Goal: Communication & Community: Answer question/provide support

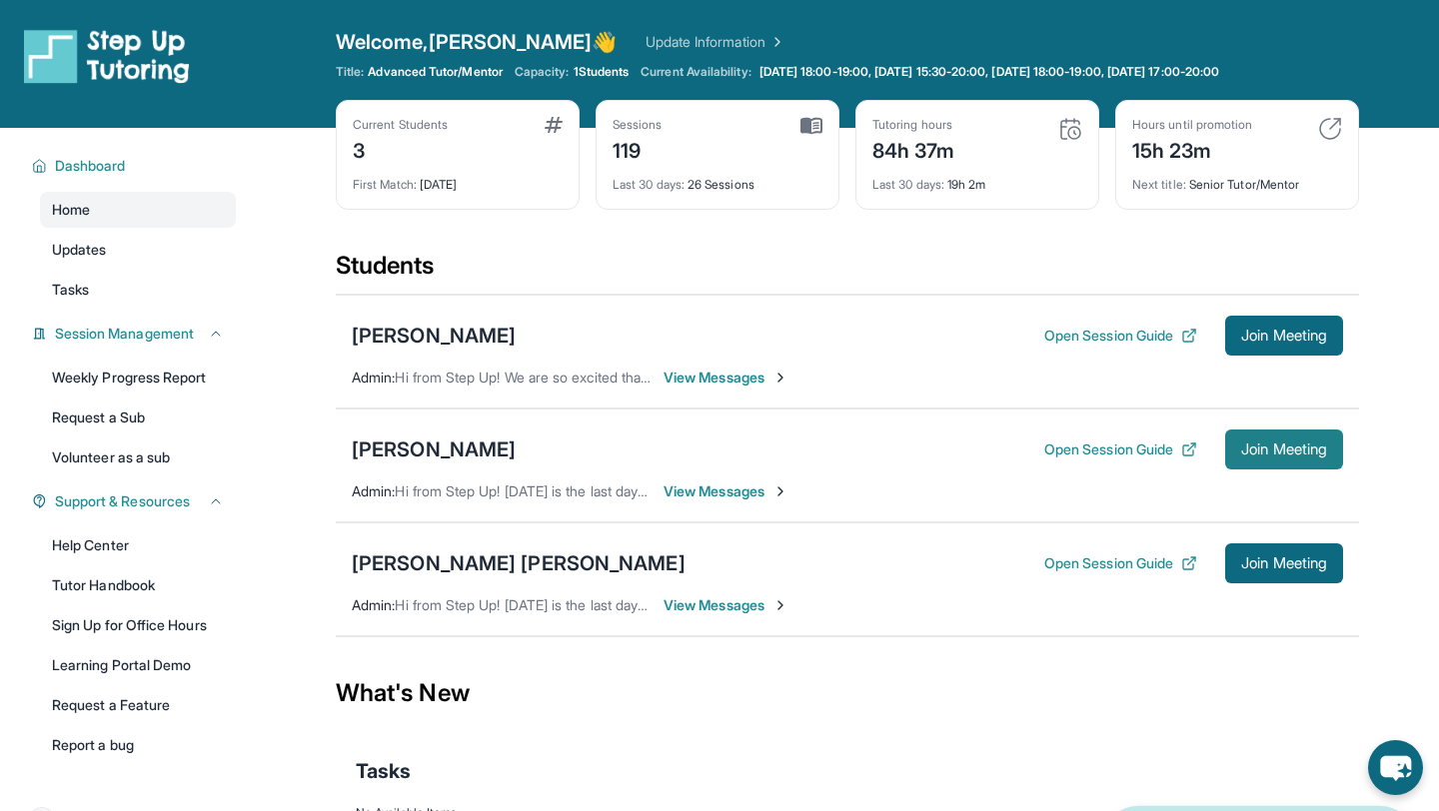
click at [1241, 450] on span "Join Meeting" at bounding box center [1284, 450] width 86 height 12
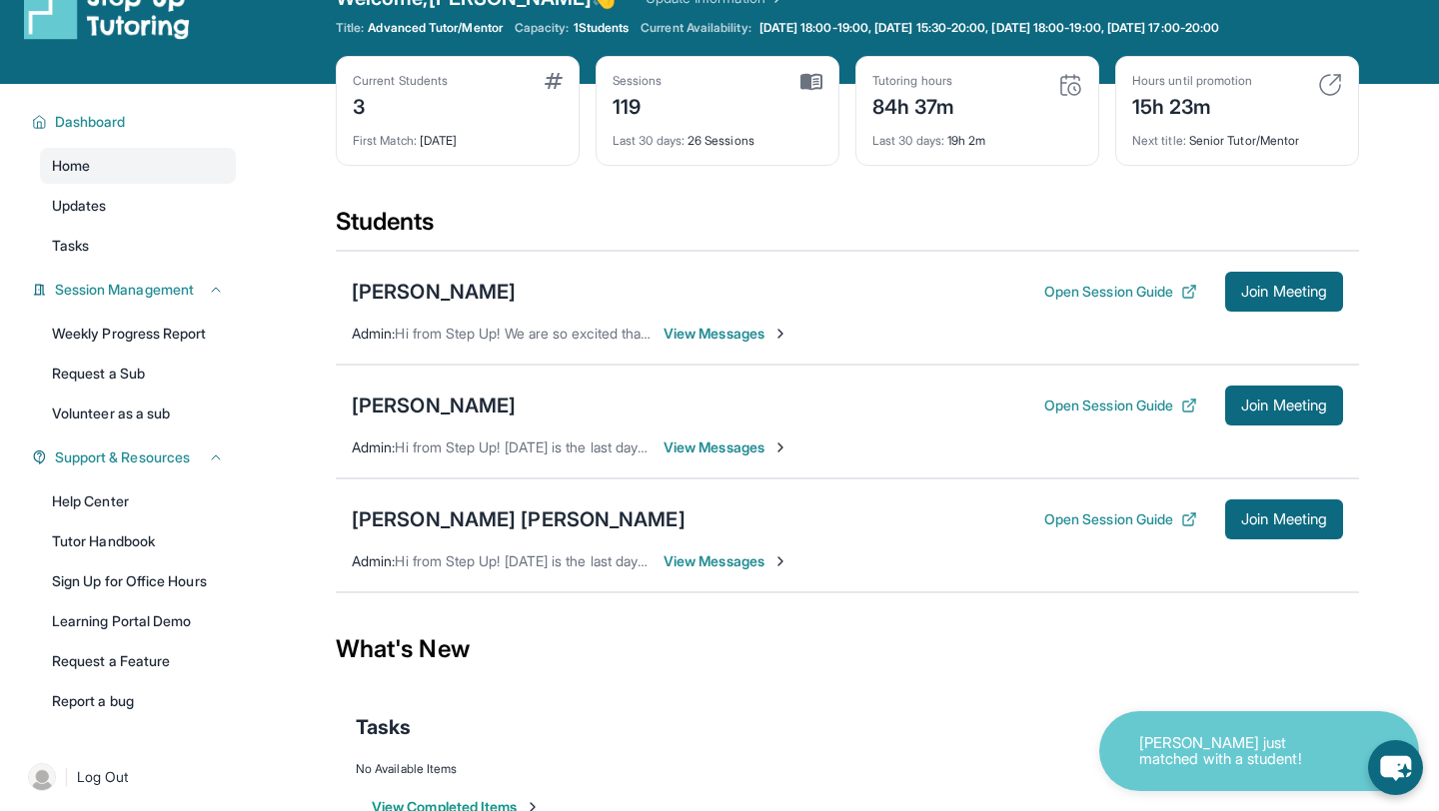
scroll to position [59, 0]
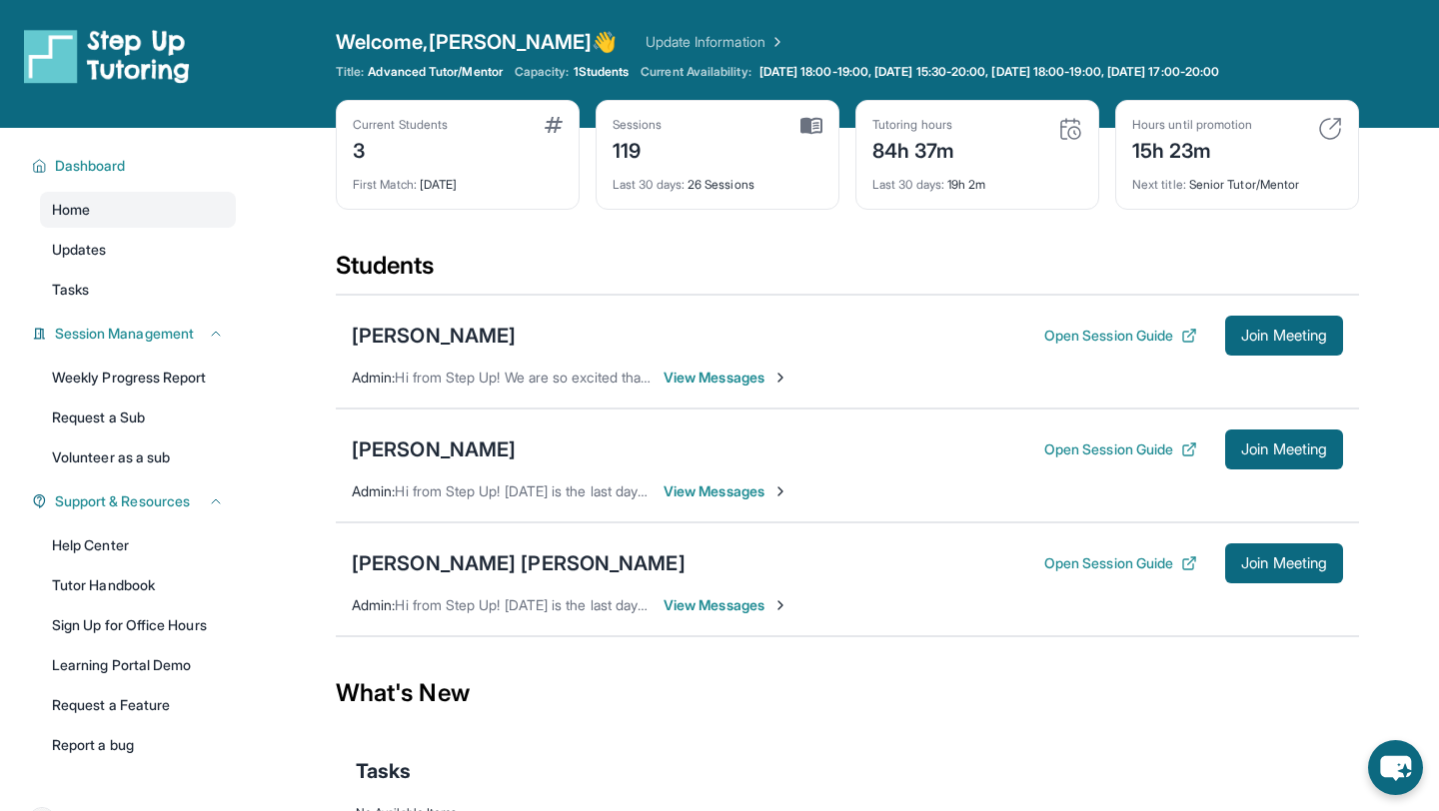
scroll to position [37, 0]
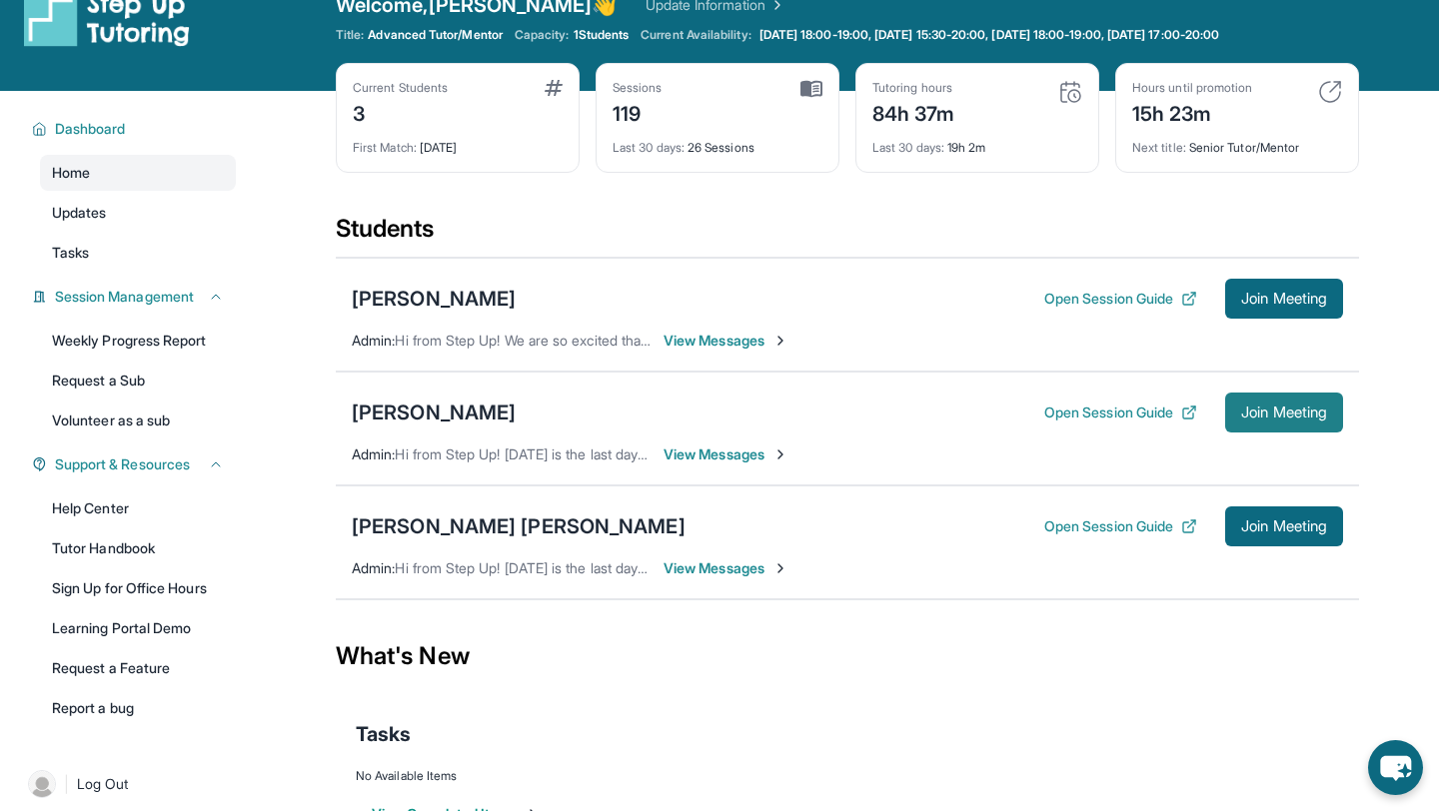
click at [1266, 425] on button "Join Meeting" at bounding box center [1284, 413] width 118 height 40
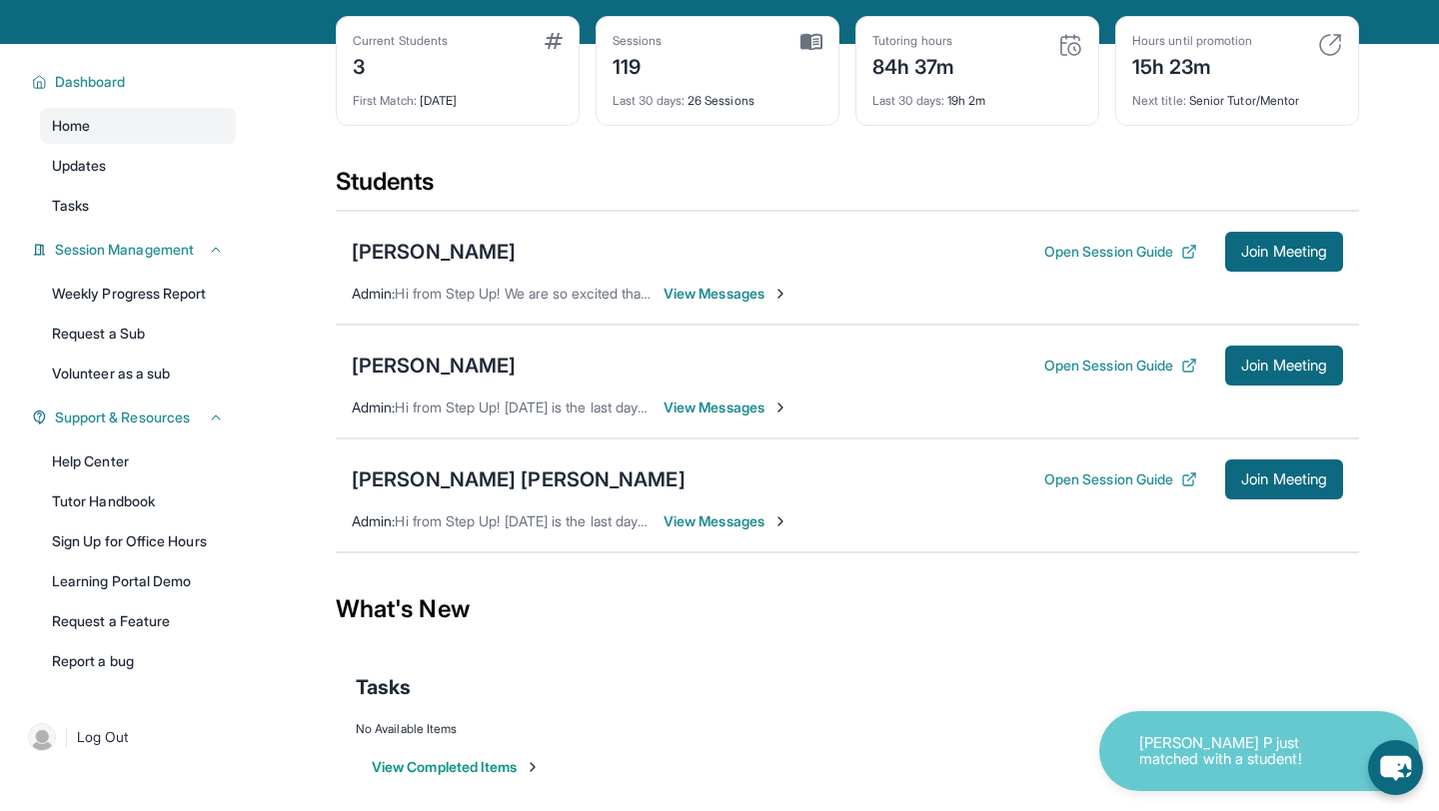
scroll to position [90, 0]
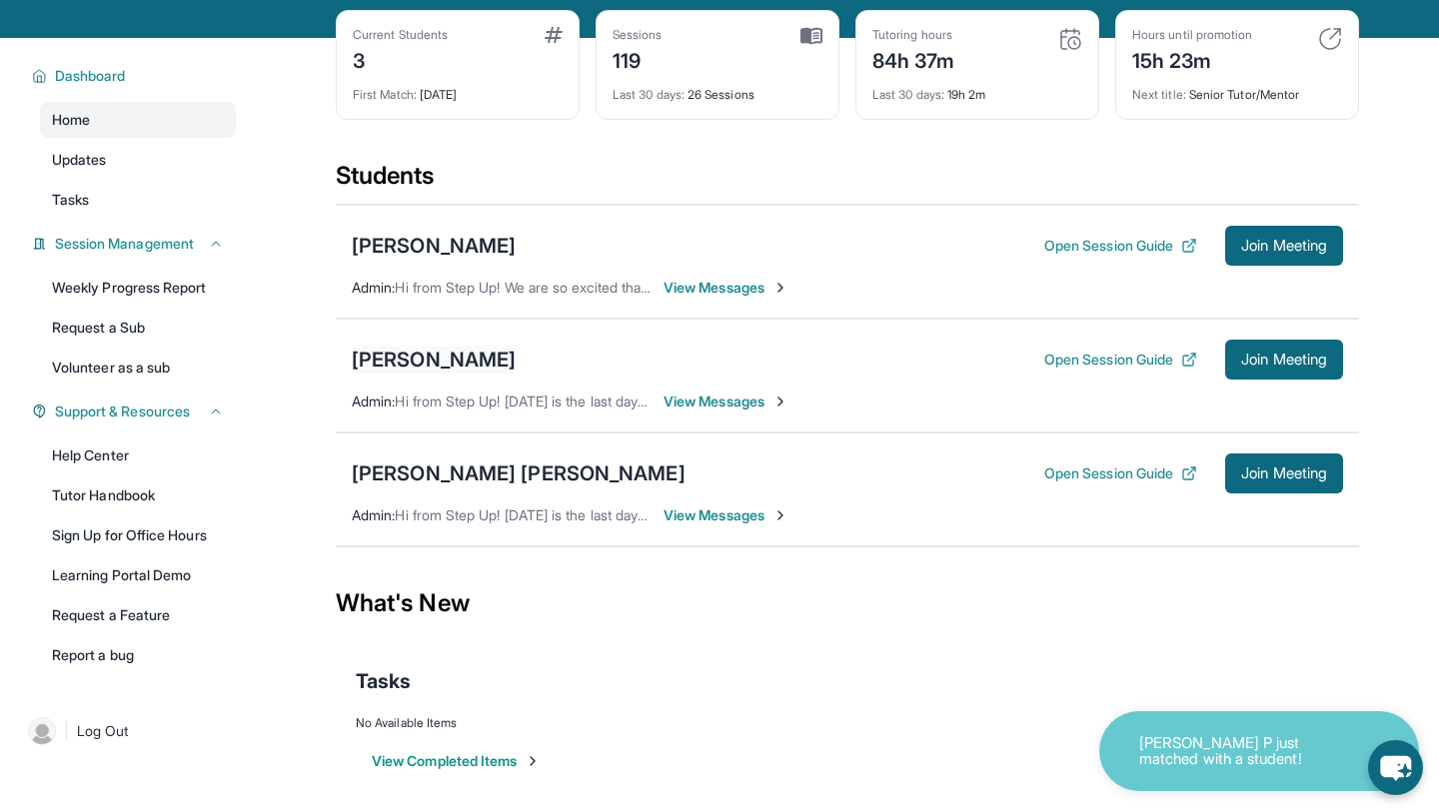
click at [449, 355] on div "[PERSON_NAME]" at bounding box center [434, 360] width 164 height 28
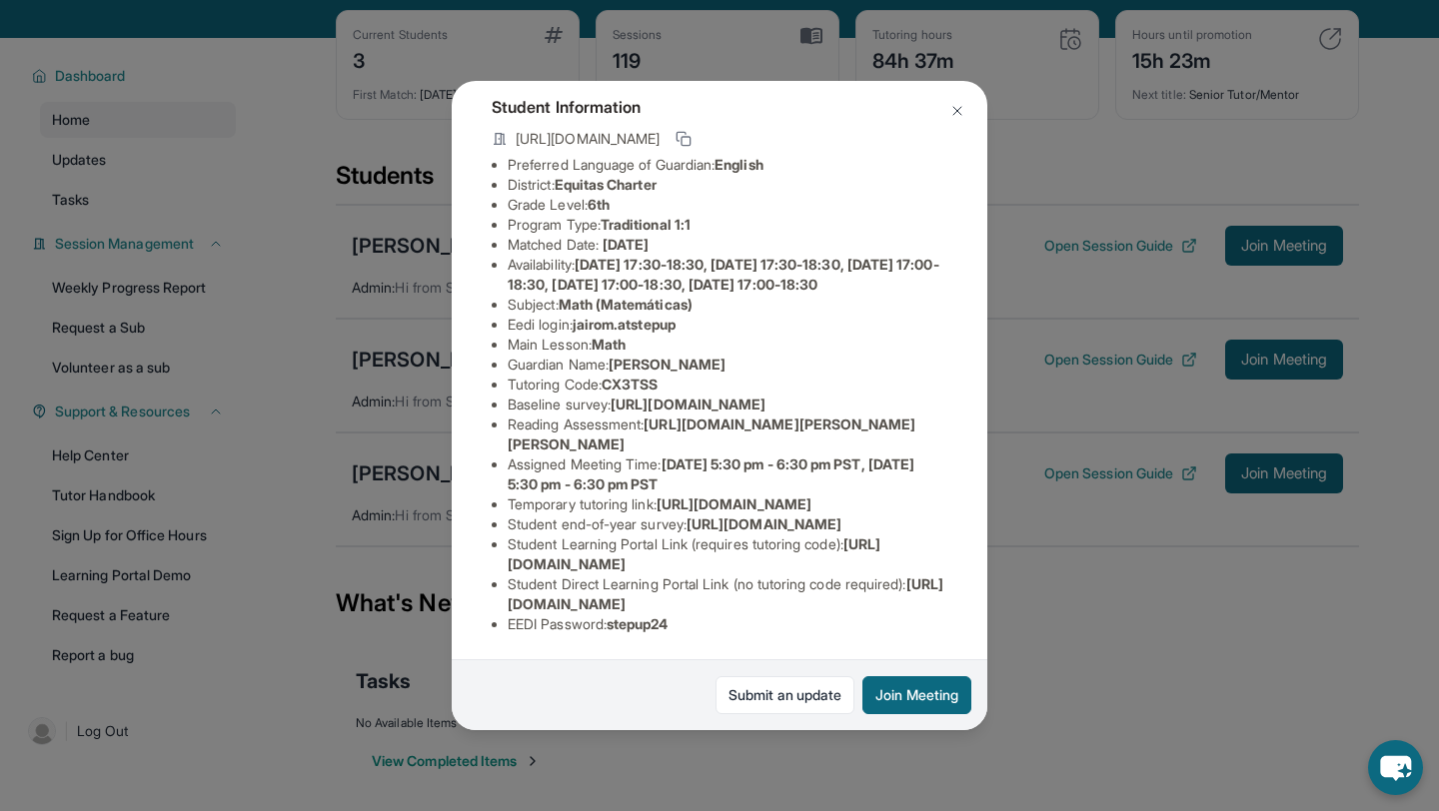
scroll to position [220, 0]
click at [656, 513] on span "[URL][DOMAIN_NAME]" at bounding box center [733, 504] width 155 height 17
drag, startPoint x: 521, startPoint y: 520, endPoint x: 693, endPoint y: 537, distance: 173.7
click at [693, 513] on span "[URL][DOMAIN_NAME]" at bounding box center [733, 504] width 155 height 17
copy span "[URL][DOMAIN_NAME]"
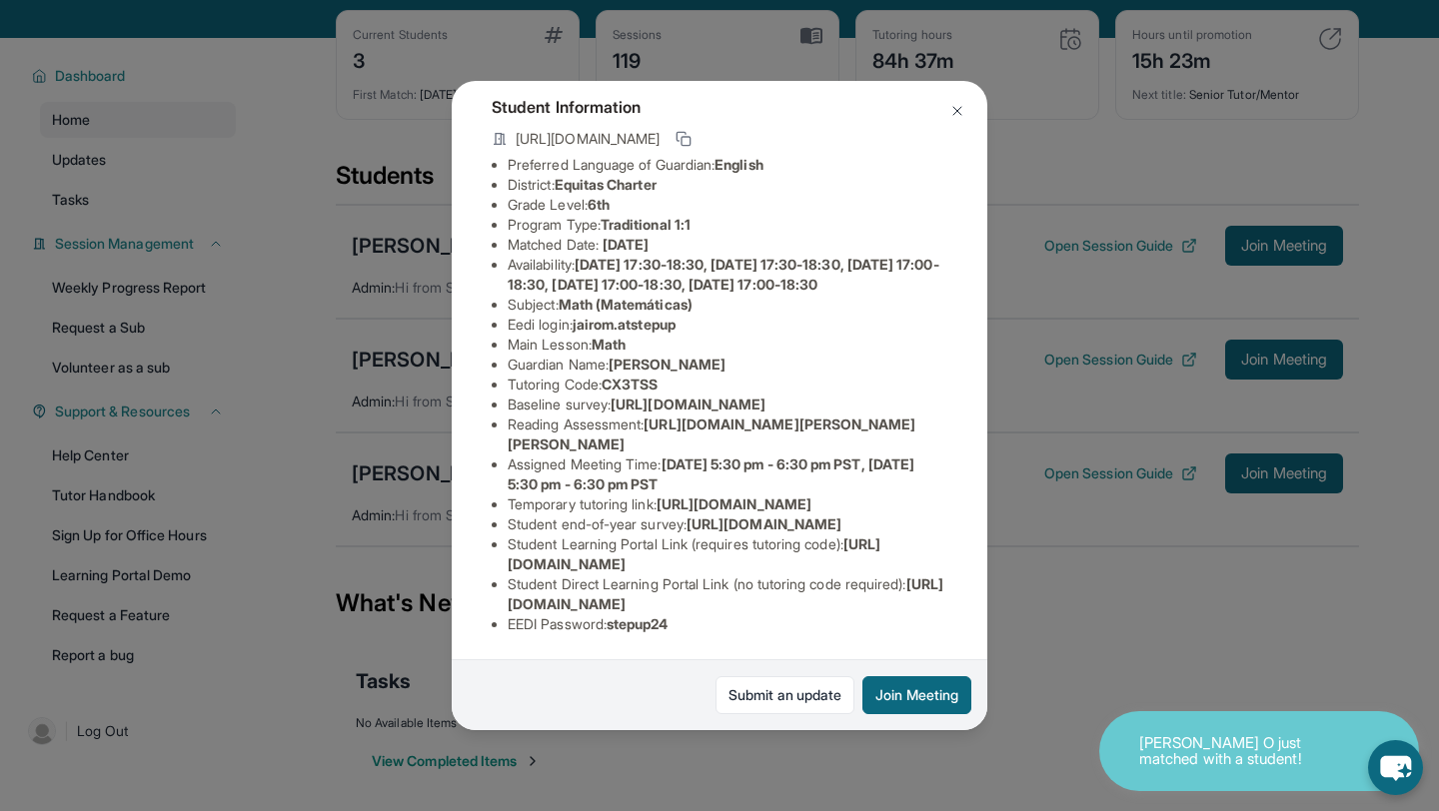
copy span "[URL][DOMAIN_NAME]"
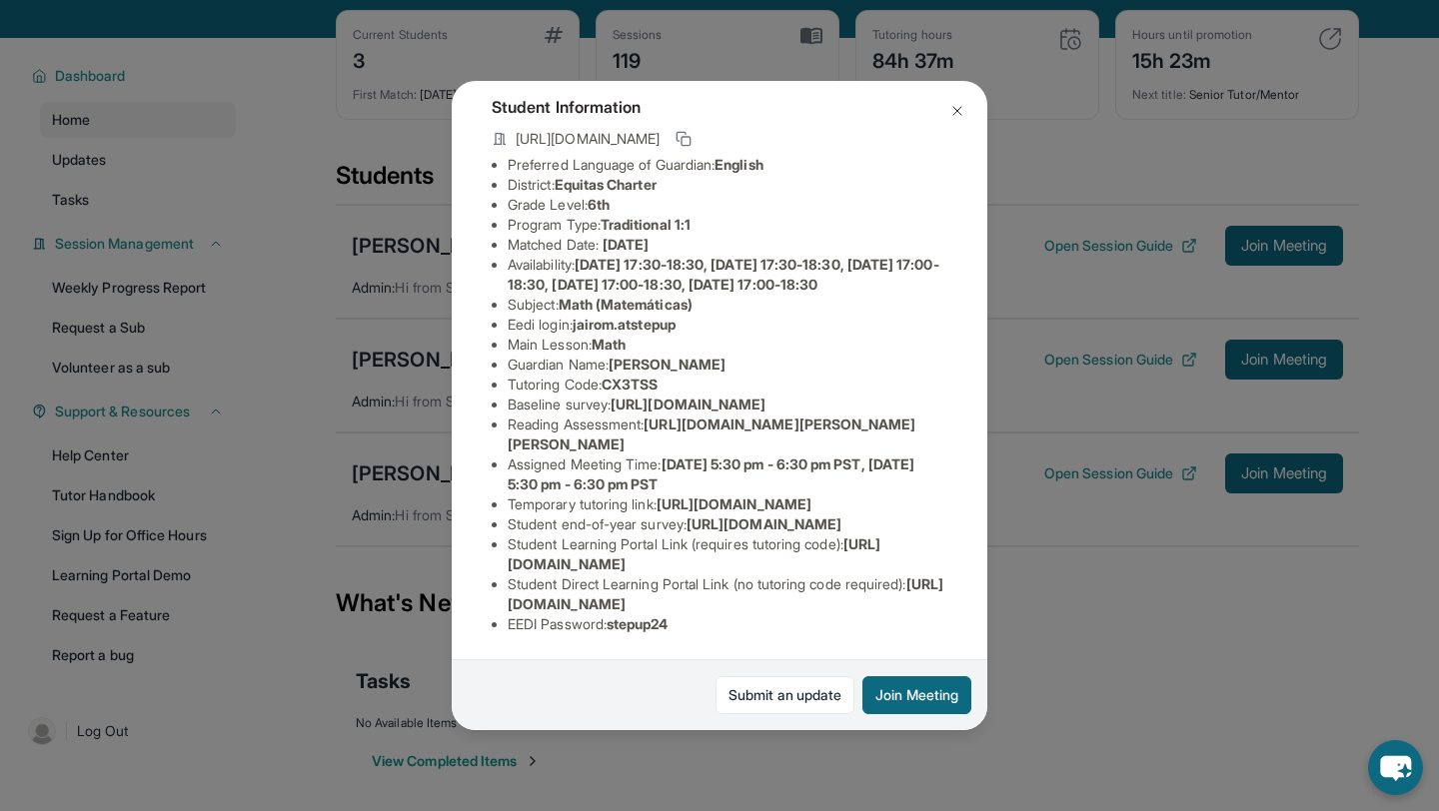
click at [860, 761] on div "[PERSON_NAME] Guardian: [PERSON_NAME] Student Information [URL][DOMAIN_NAME] Pr…" at bounding box center [719, 405] width 1439 height 811
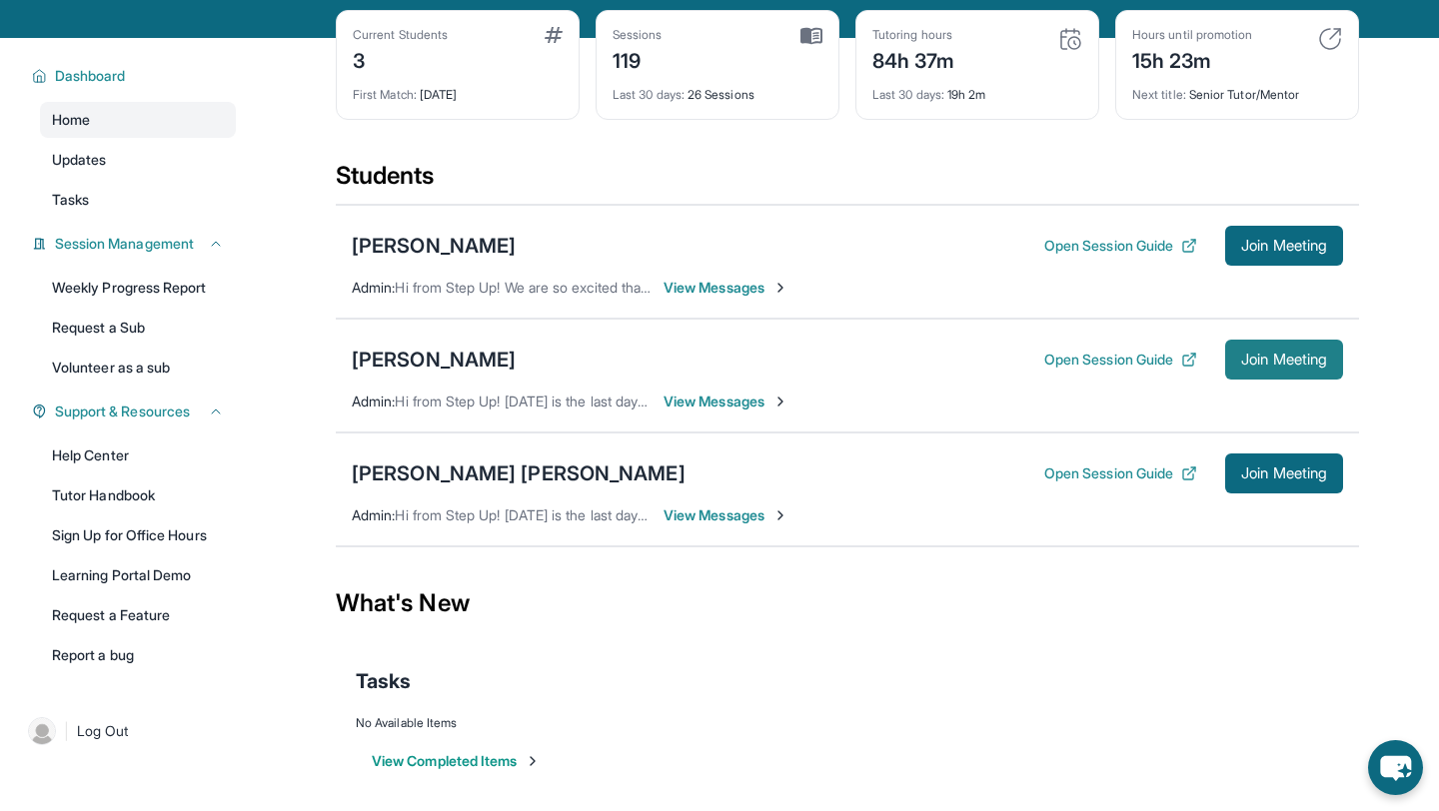
click at [1320, 366] on span "Join Meeting" at bounding box center [1284, 360] width 86 height 12
